Goal: Use online tool/utility: Utilize a website feature to perform a specific function

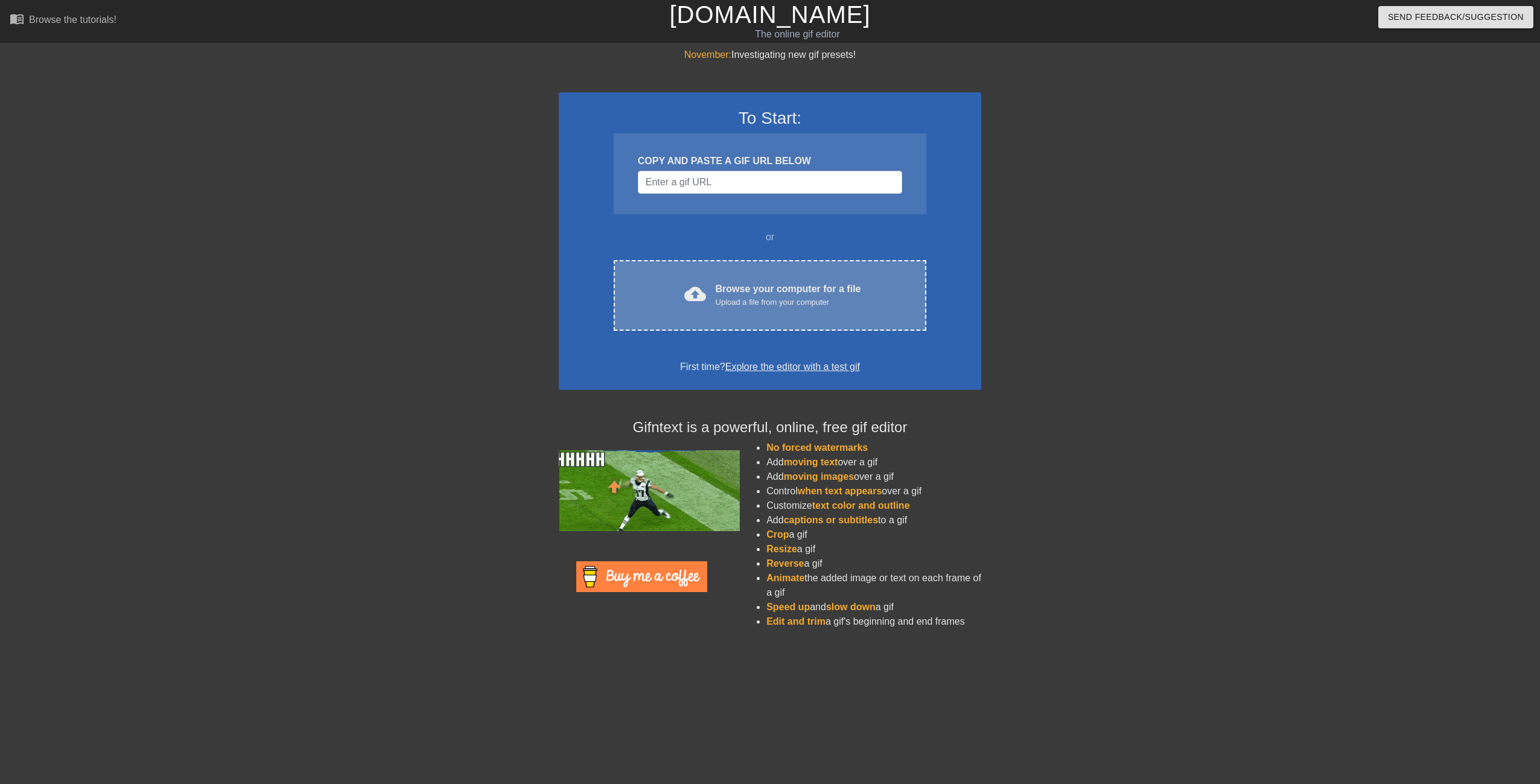
click at [717, 311] on div "cloud_upload Browse your computer for a file Upload a file from your computer C…" at bounding box center [770, 296] width 313 height 71
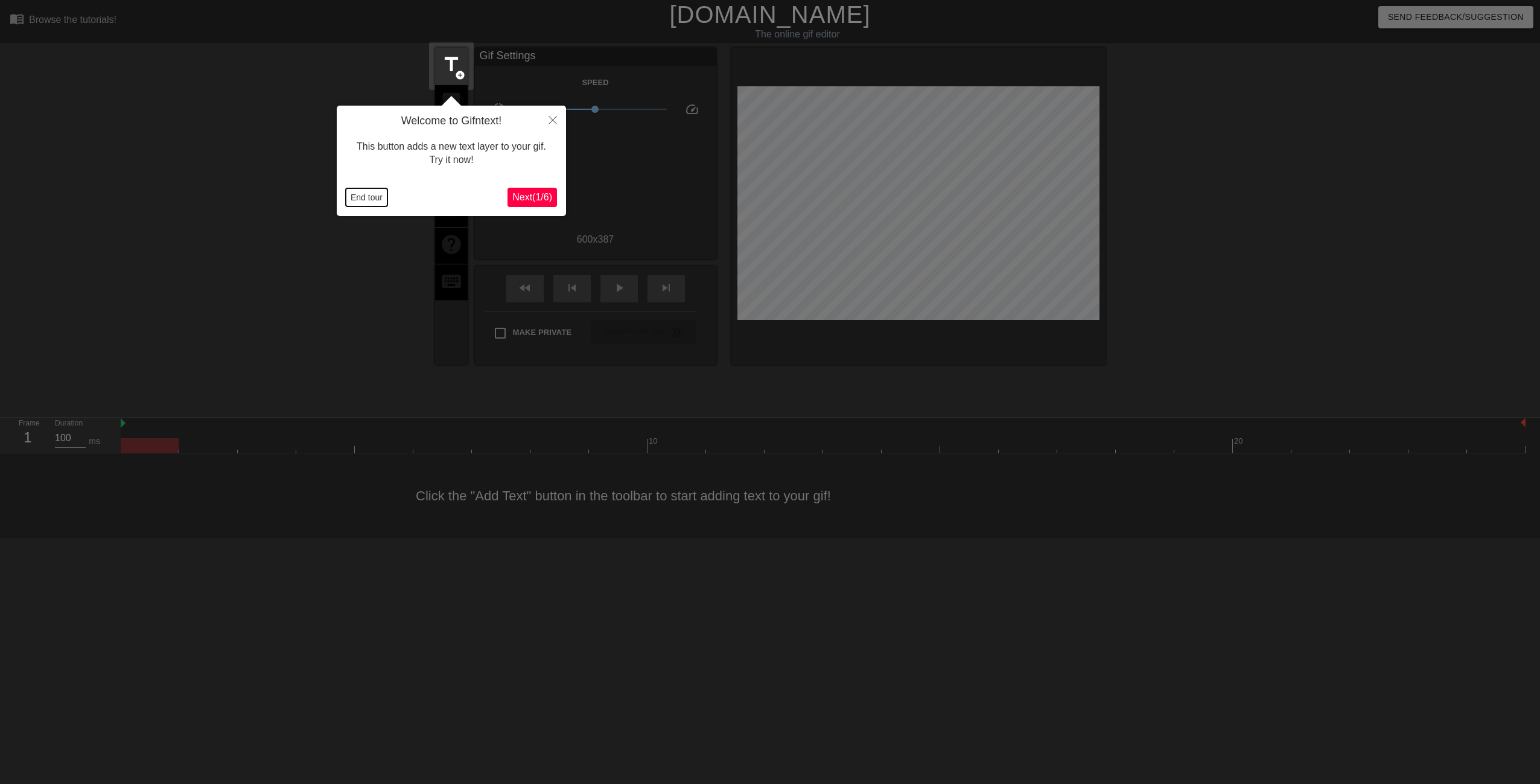
click at [383, 194] on button "End tour" at bounding box center [367, 197] width 42 height 18
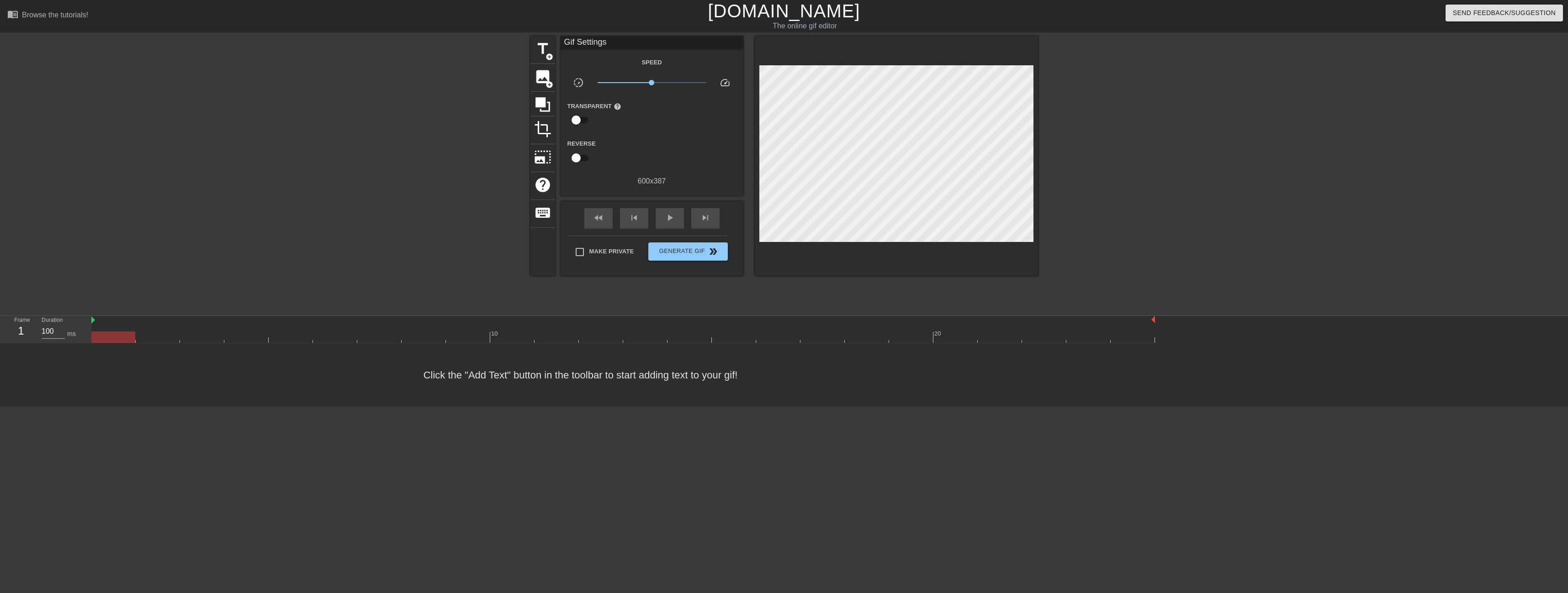
click at [1166, 159] on div "title add_circle image add_circle crop photo_size_select_large help keyboard Gi…" at bounding box center [784, 173] width 1568 height 274
click at [539, 81] on span "image" at bounding box center [542, 77] width 18 height 18
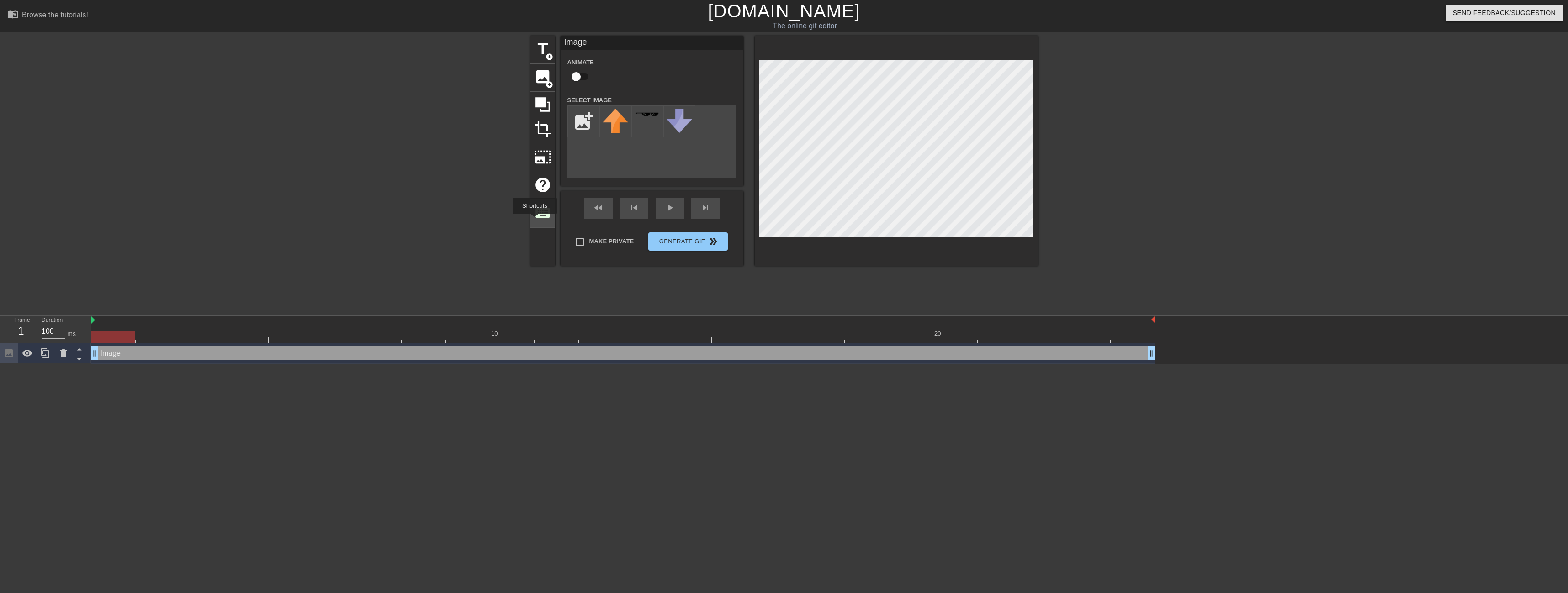
click at [534, 221] on div "keyboard" at bounding box center [542, 214] width 25 height 28
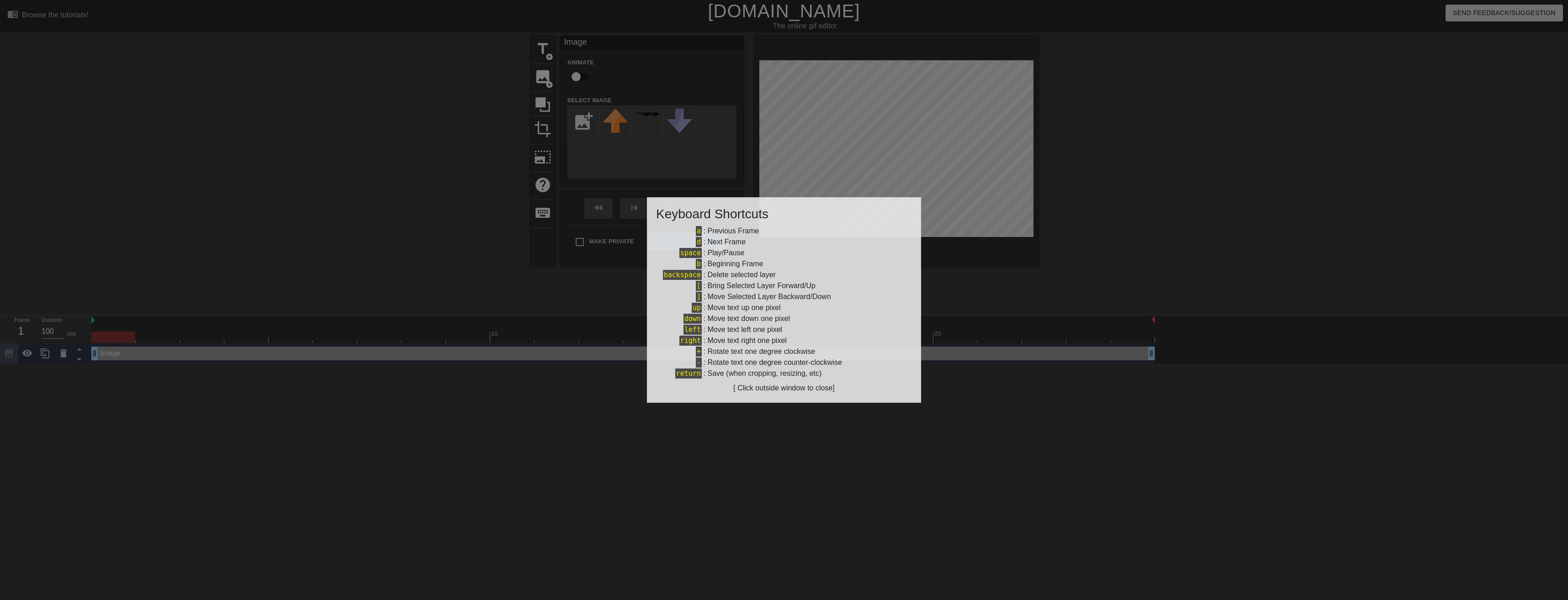
click at [771, 413] on div at bounding box center [784, 300] width 1568 height 600
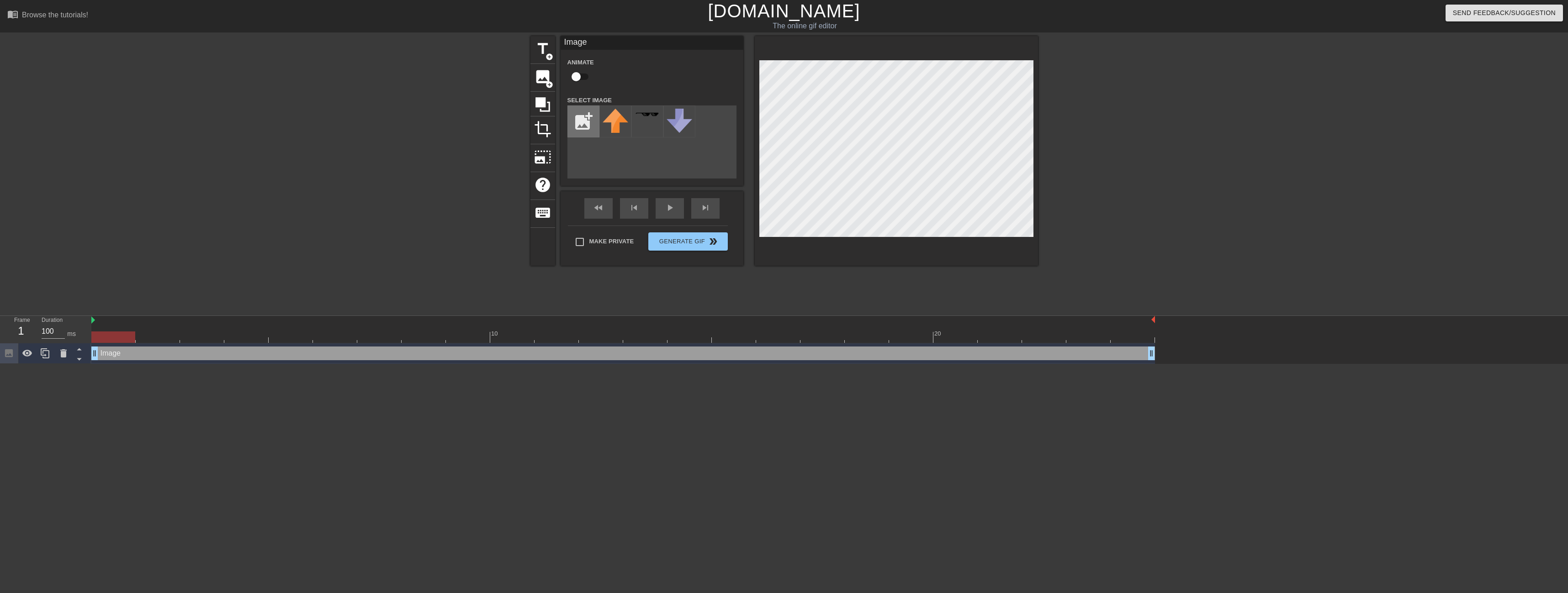
click at [572, 122] on input "file" at bounding box center [583, 121] width 31 height 31
click at [614, 239] on div "Make Private Generate Gif double_arrow" at bounding box center [648, 243] width 160 height 36
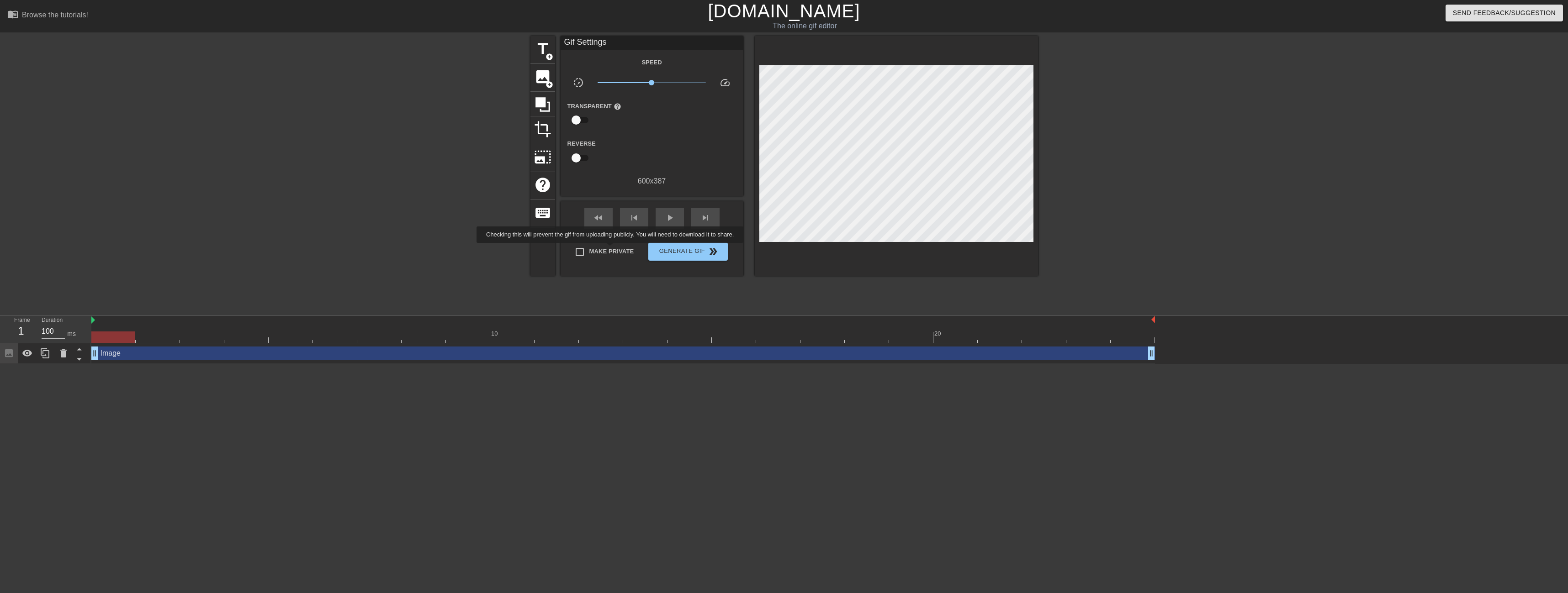
click at [612, 249] on span "Make Private" at bounding box center [612, 251] width 45 height 9
click at [589, 249] on input "Make Private" at bounding box center [580, 252] width 19 height 19
checkbox input "true"
click at [536, 155] on span "photo_size_select_large" at bounding box center [542, 157] width 18 height 18
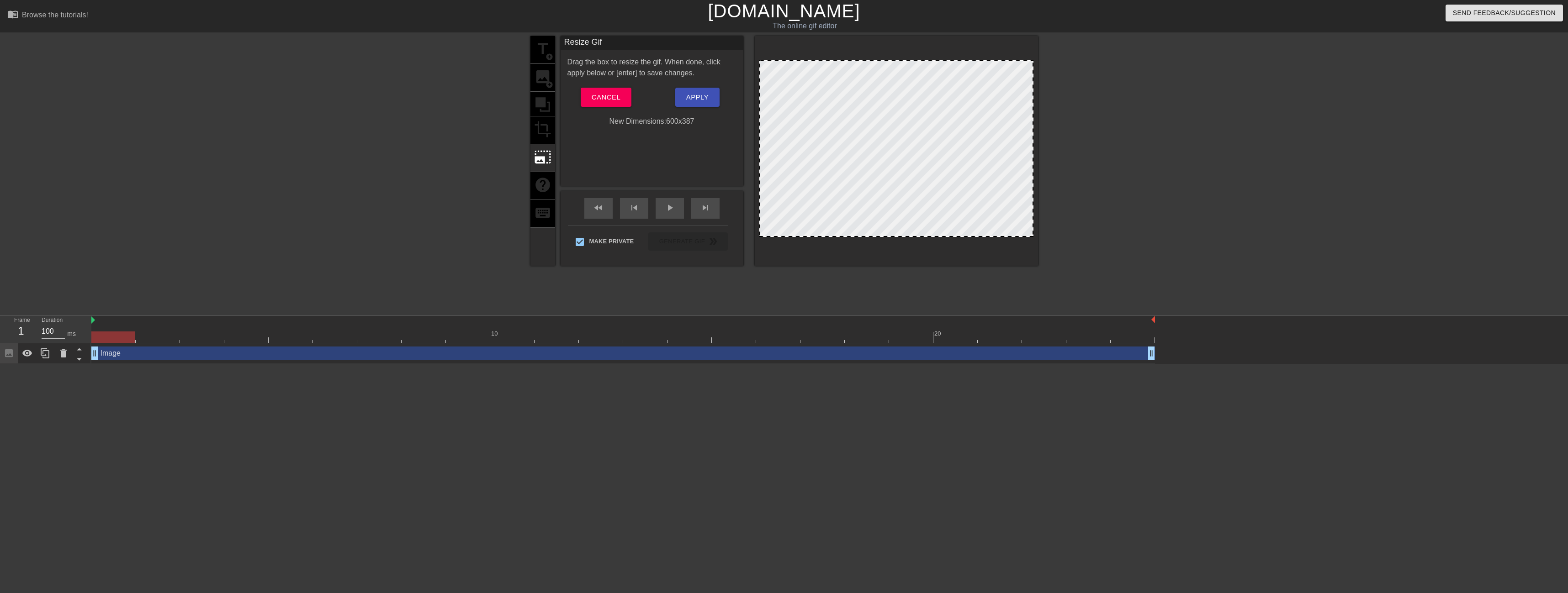
click at [541, 123] on div "title add_circle image add_circle crop photo_size_select_large help keyboard" at bounding box center [542, 151] width 25 height 230
click at [545, 106] on div "title add_circle image add_circle crop photo_size_select_large help keyboard" at bounding box center [542, 151] width 25 height 230
click at [593, 89] on button "Cancel" at bounding box center [606, 97] width 51 height 19
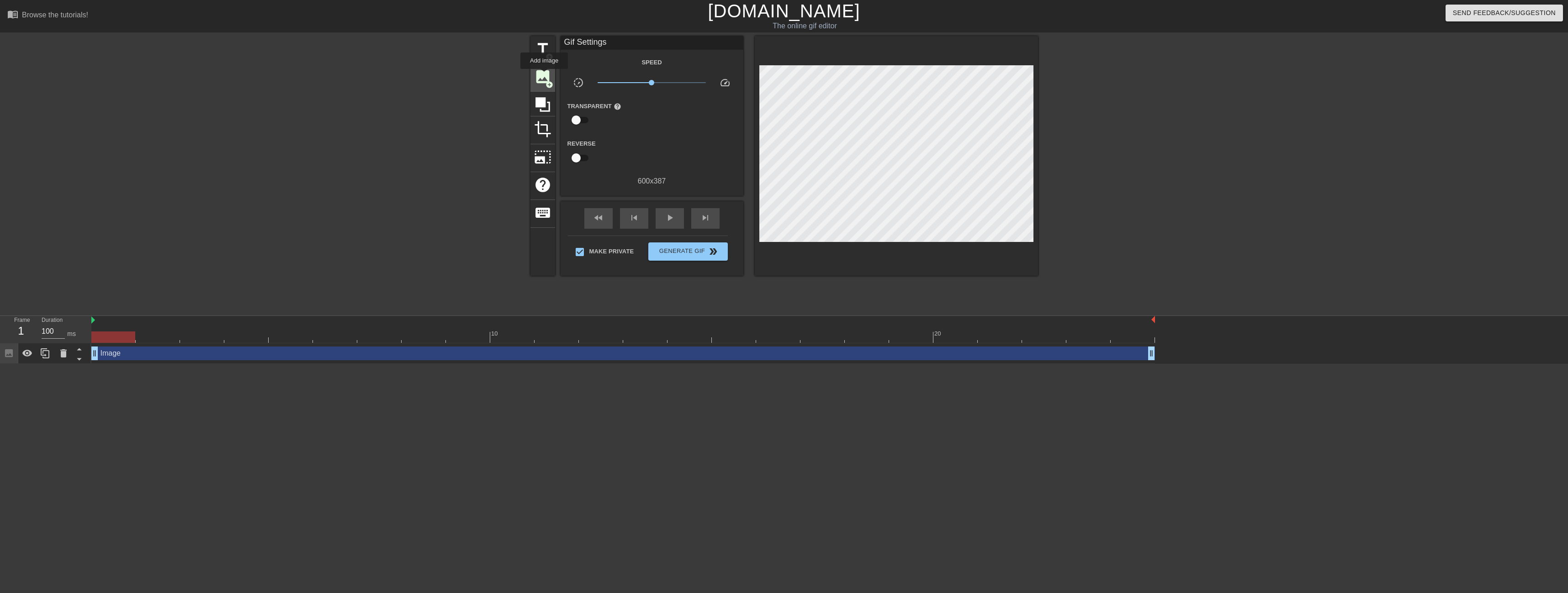
click at [544, 75] on span "image" at bounding box center [542, 77] width 18 height 18
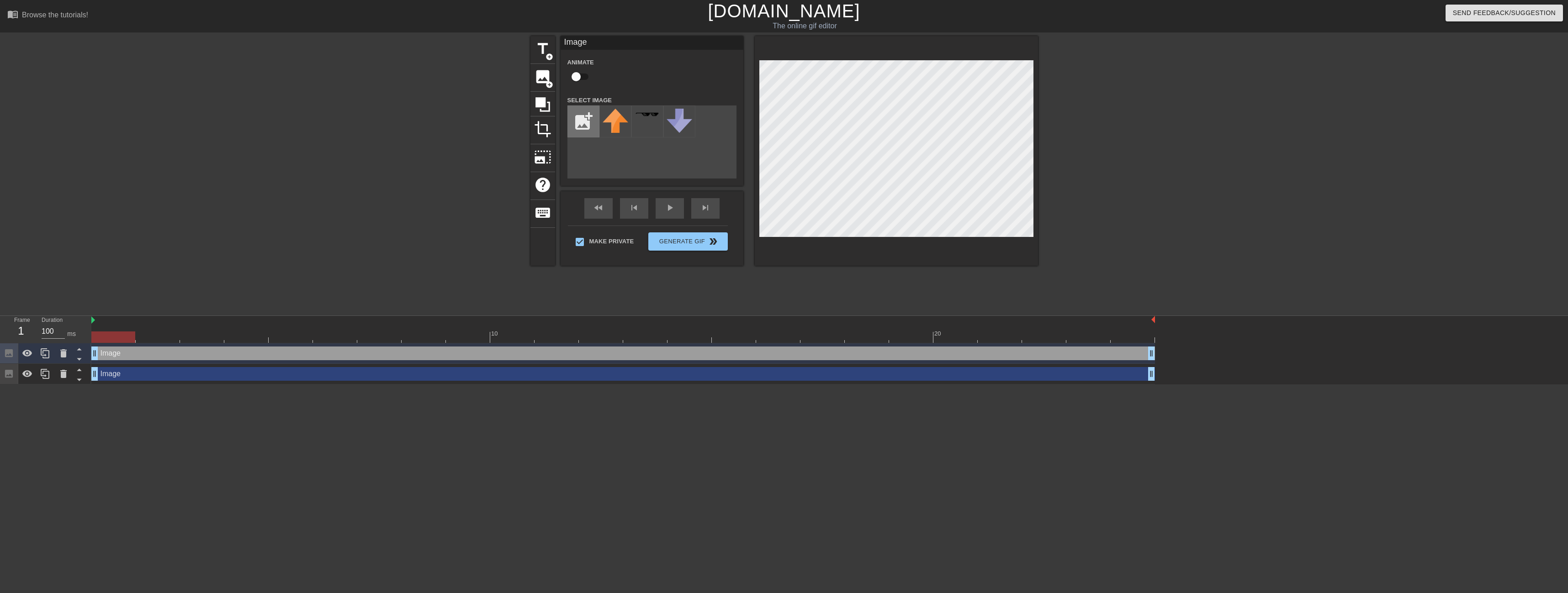
click at [585, 123] on input "file" at bounding box center [583, 121] width 31 height 31
type input "C:\fakepath\[PERSON_NAME].png"
click at [67, 376] on icon at bounding box center [63, 374] width 11 height 11
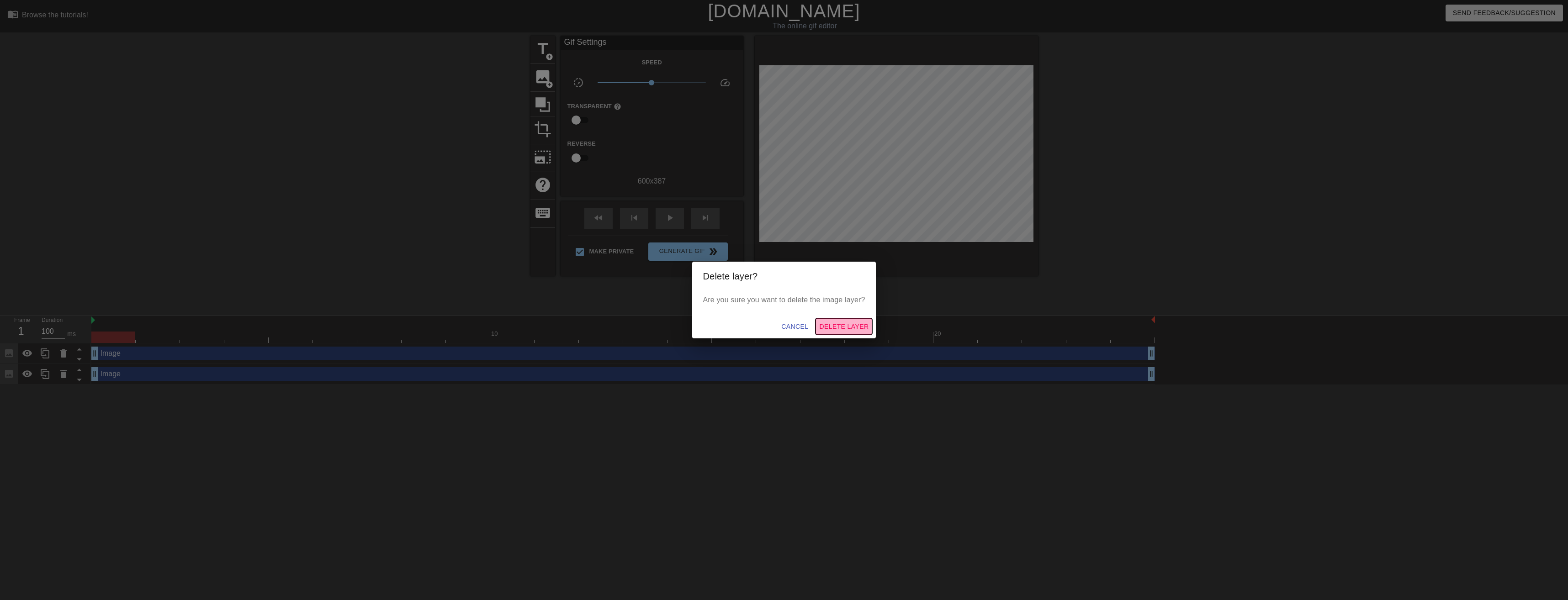
click at [861, 330] on span "Delete Layer" at bounding box center [844, 327] width 49 height 12
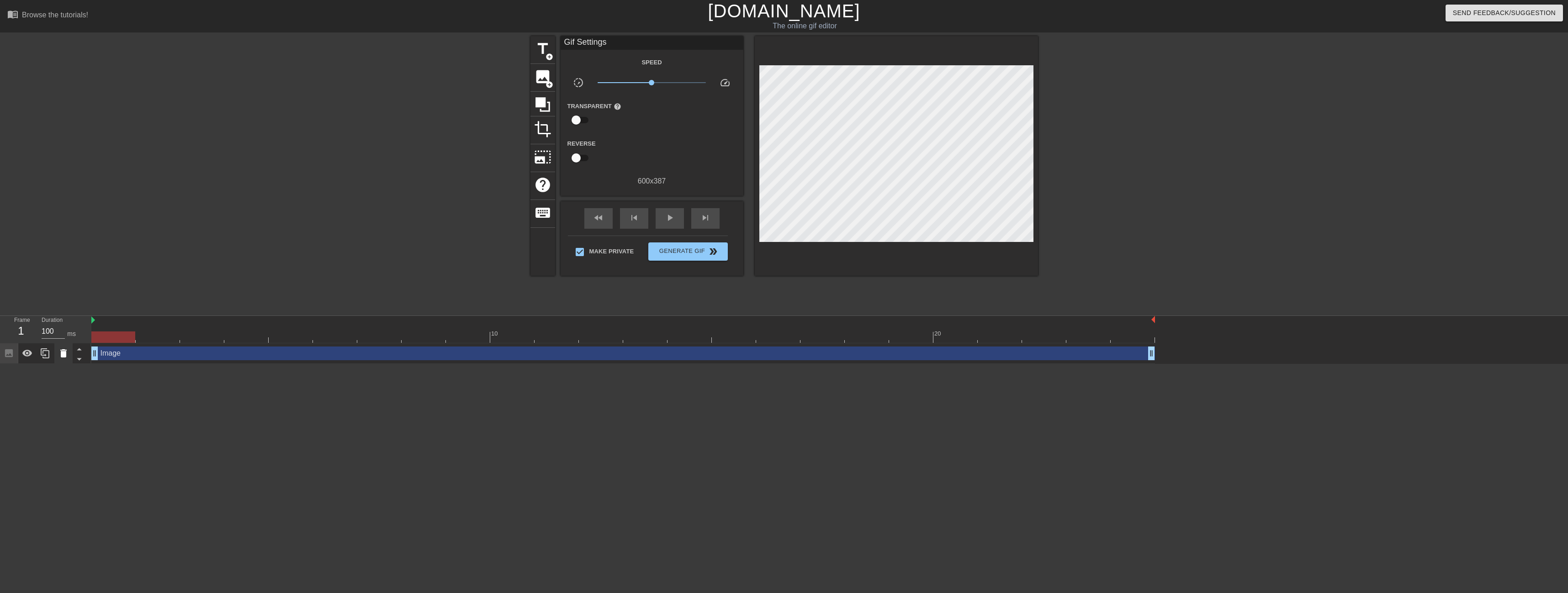
click at [65, 360] on div at bounding box center [63, 353] width 18 height 20
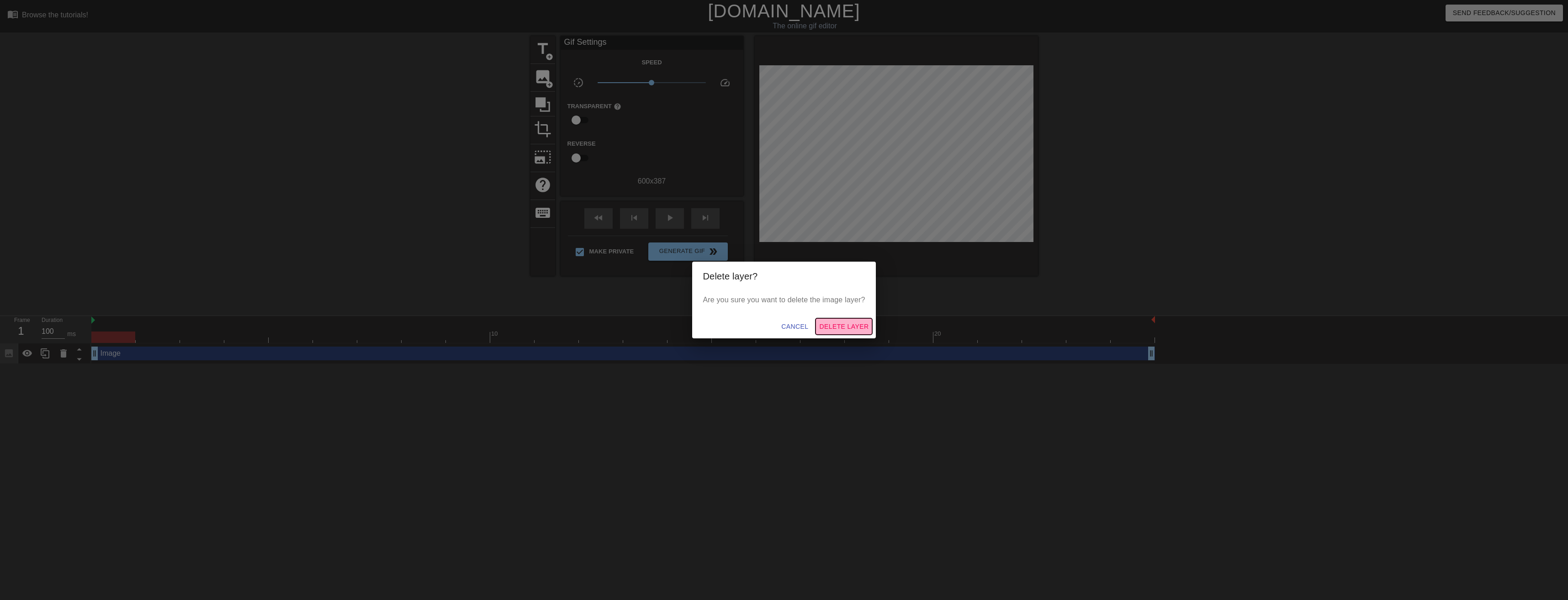
click at [850, 324] on span "Delete Layer" at bounding box center [844, 327] width 49 height 12
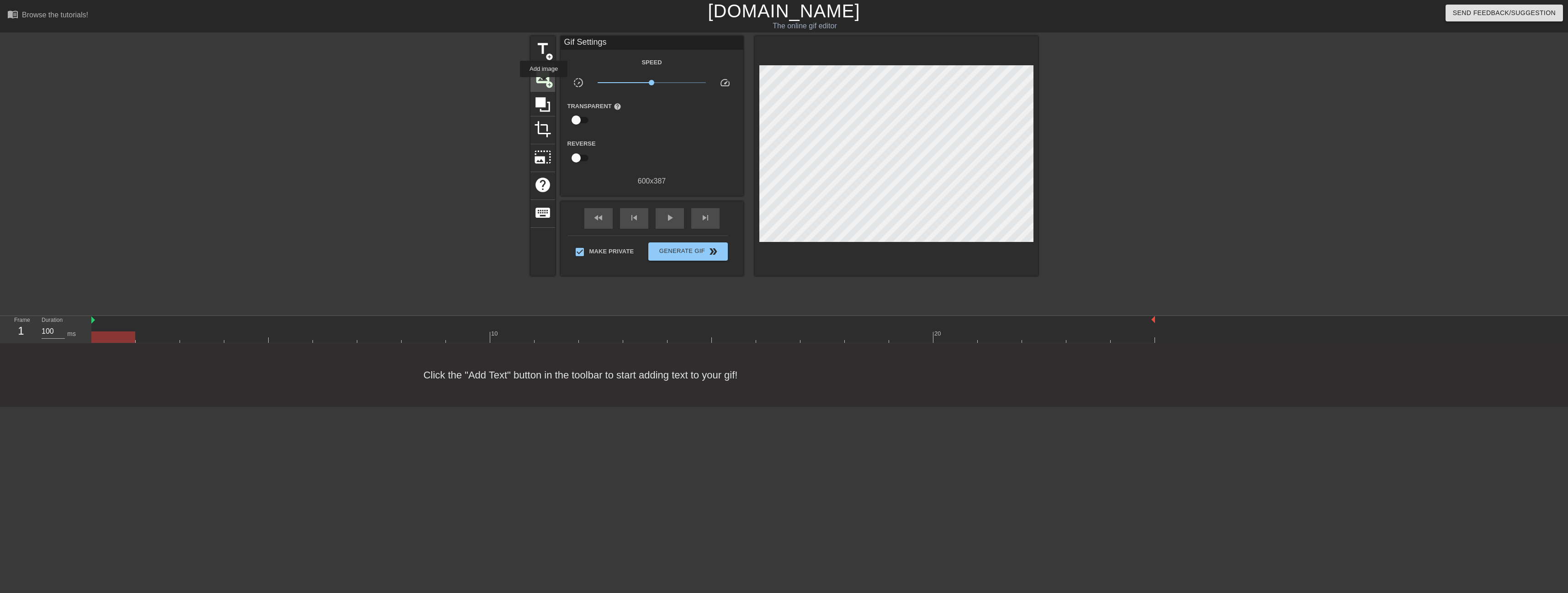
click at [544, 83] on span "image" at bounding box center [542, 77] width 18 height 18
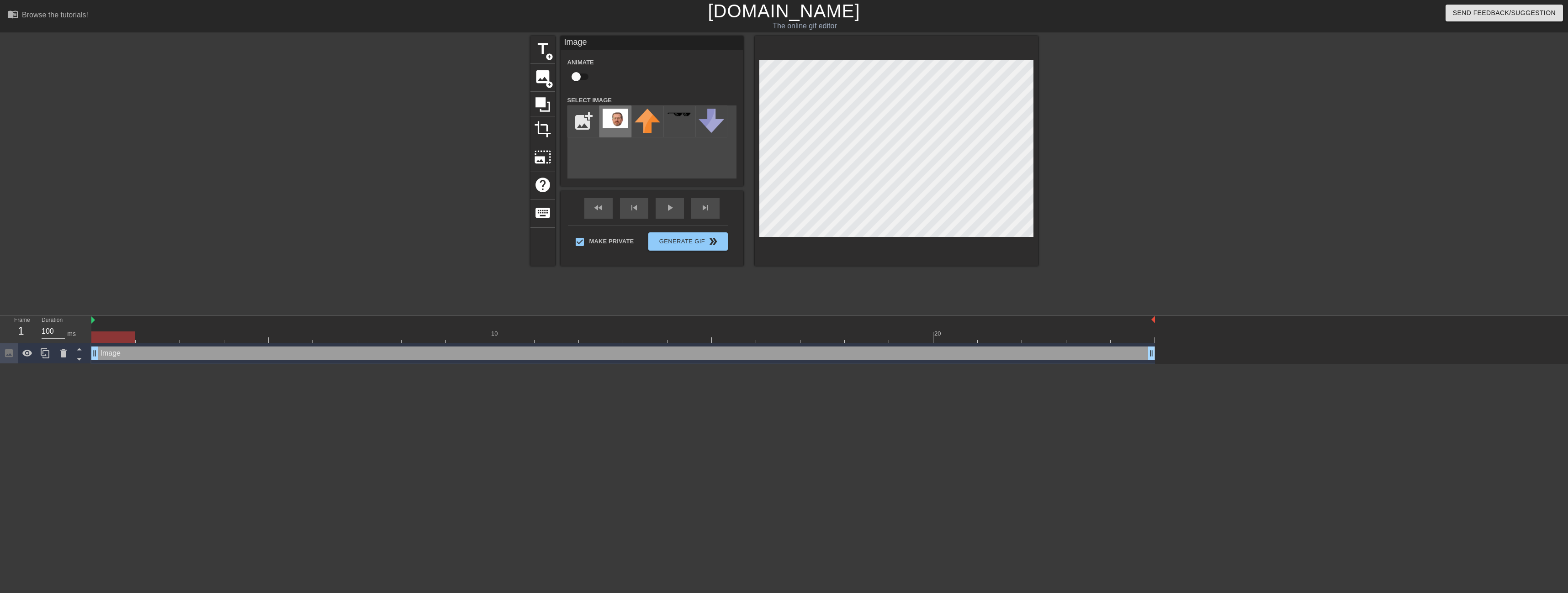
click at [617, 123] on div at bounding box center [615, 121] width 32 height 32
